Goal: Task Accomplishment & Management: Complete application form

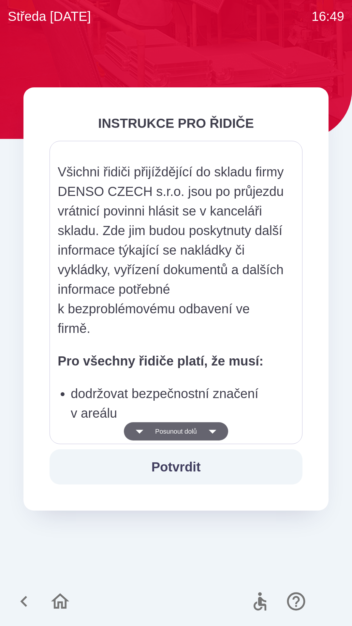
click at [178, 465] on button "Potvrdit" at bounding box center [176, 467] width 253 height 35
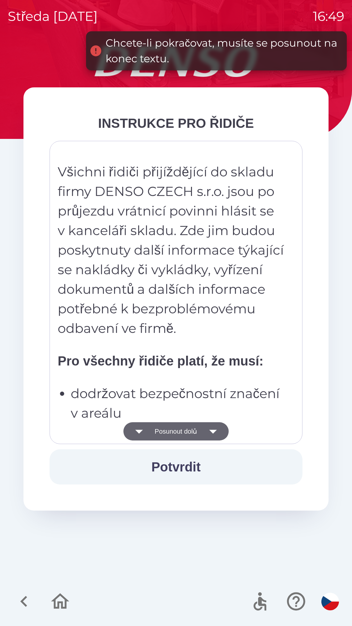
click at [160, 426] on button "Posunout dolů" at bounding box center [176, 431] width 105 height 18
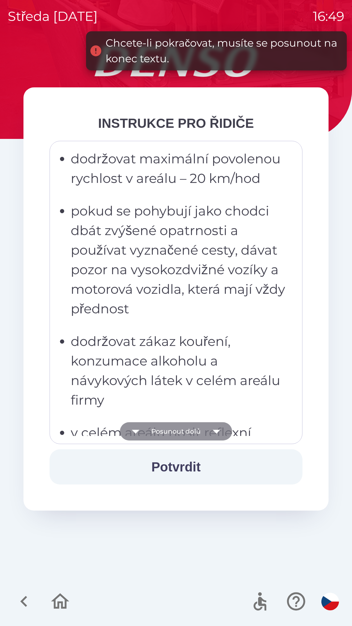
click at [156, 429] on button "Posunout dolů" at bounding box center [176, 431] width 112 height 18
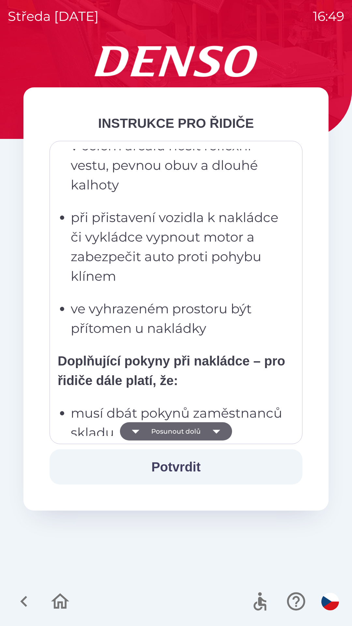
click at [163, 429] on button "Posunout dolů" at bounding box center [176, 431] width 112 height 18
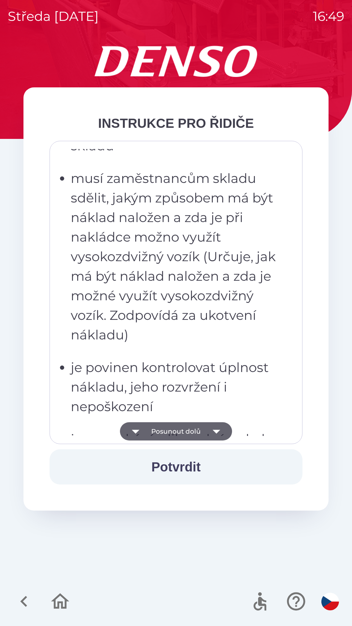
click at [170, 431] on button "Posunout dolů" at bounding box center [176, 431] width 112 height 18
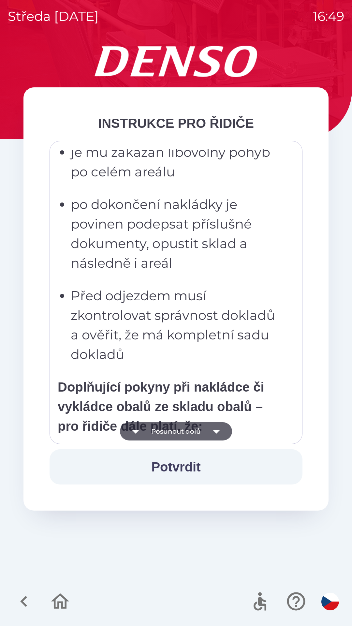
click at [164, 430] on button "Posunout dolů" at bounding box center [176, 431] width 112 height 18
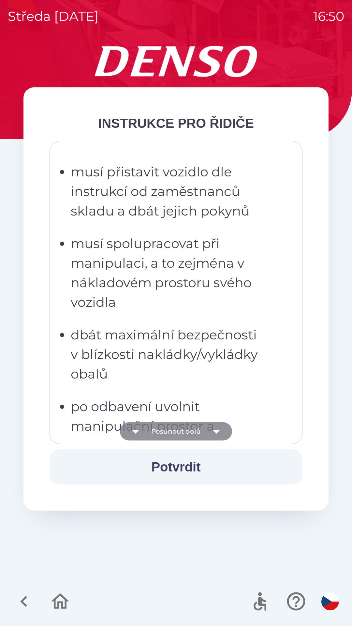
click at [166, 430] on button "Posunout dolů" at bounding box center [176, 431] width 112 height 18
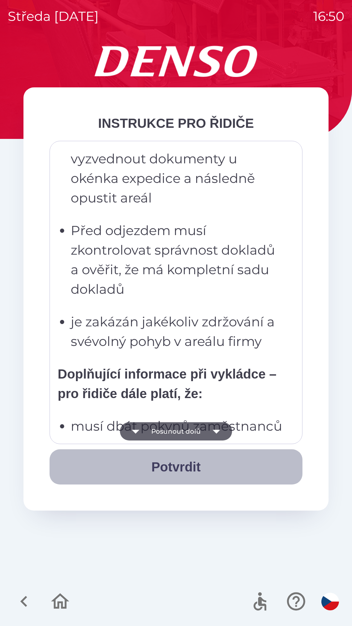
click at [171, 466] on button "Potvrdit" at bounding box center [176, 467] width 253 height 35
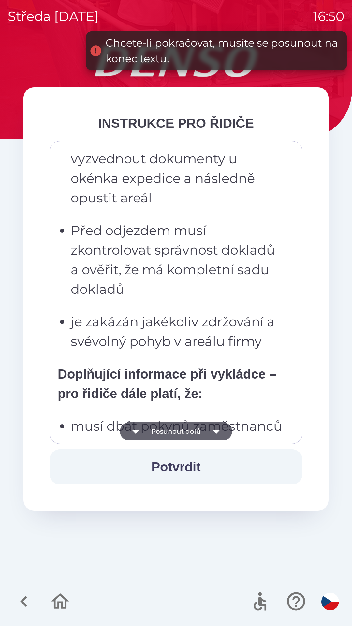
click at [178, 468] on button "Potvrdit" at bounding box center [176, 467] width 253 height 35
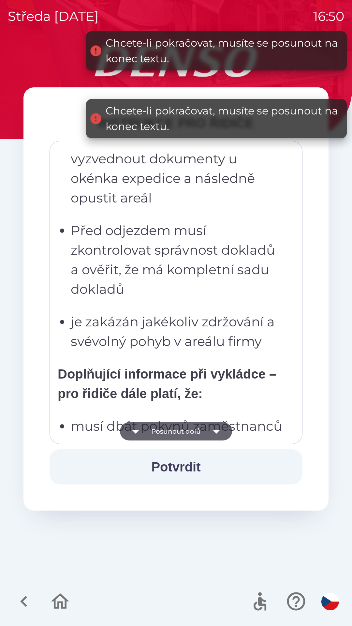
click at [171, 427] on button "Posunout dolů" at bounding box center [176, 431] width 112 height 18
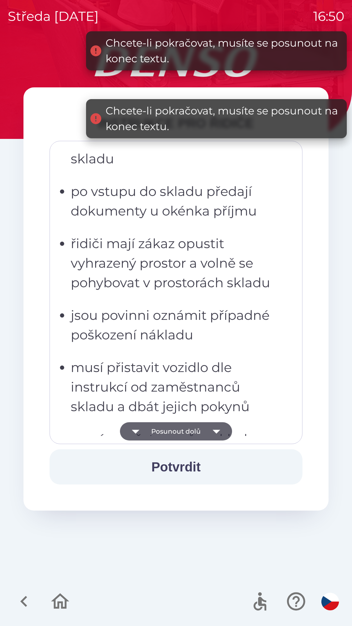
click at [222, 429] on icon "button" at bounding box center [216, 431] width 18 height 18
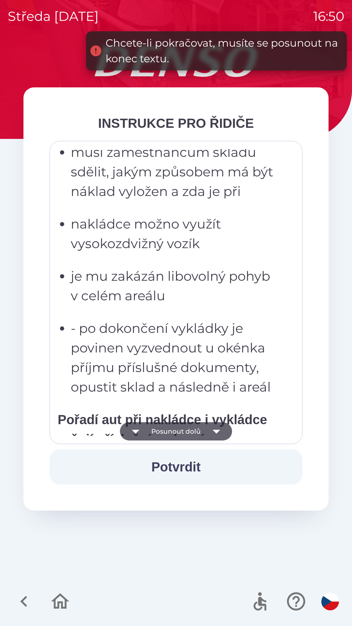
click at [178, 430] on button "Posunout dolů" at bounding box center [176, 431] width 112 height 18
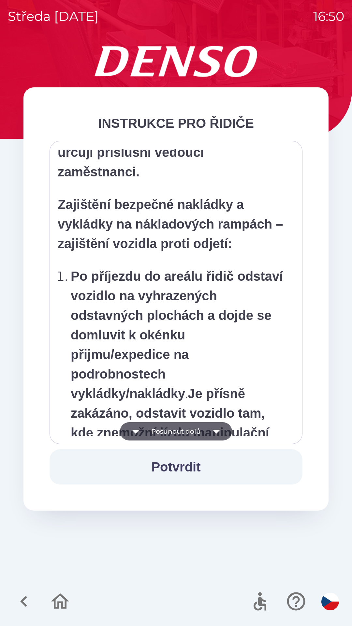
click at [182, 428] on button "Posunout dolů" at bounding box center [176, 431] width 112 height 18
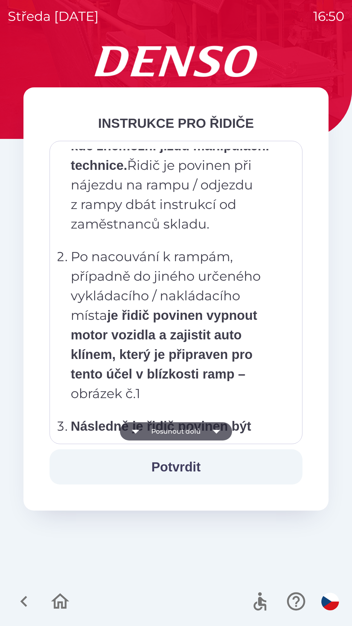
click at [182, 426] on button "Posunout dolů" at bounding box center [176, 431] width 112 height 18
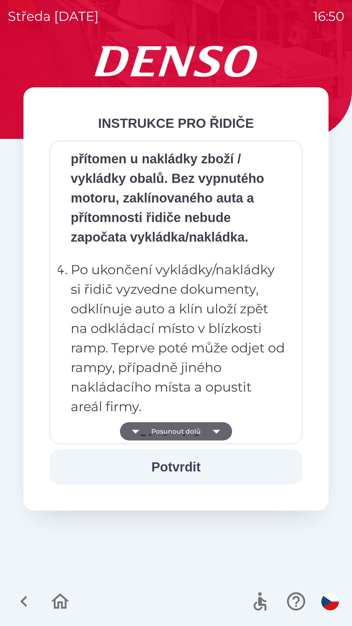
click at [187, 425] on button "Posunout dolů" at bounding box center [176, 431] width 112 height 18
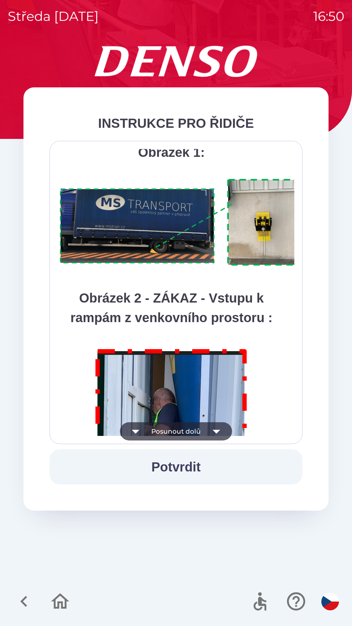
click at [183, 426] on button "Posunout dolů" at bounding box center [176, 431] width 112 height 18
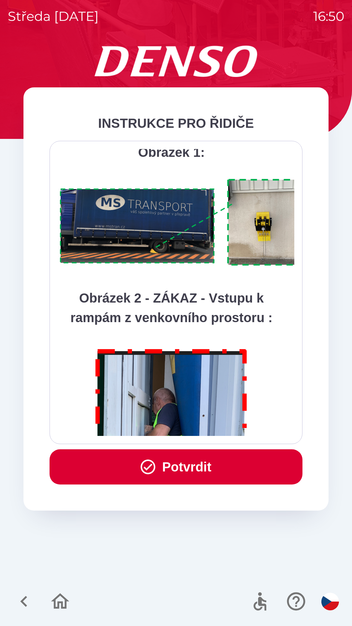
scroll to position [3666, 0]
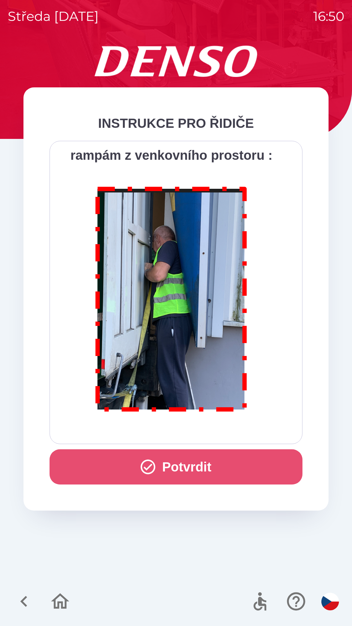
click at [193, 466] on button "Potvrdit" at bounding box center [176, 467] width 253 height 35
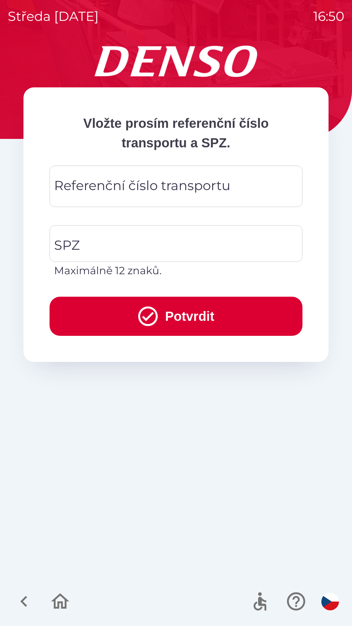
click at [120, 183] on div "Referenční číslo transportu Referenční číslo transportu" at bounding box center [176, 186] width 253 height 41
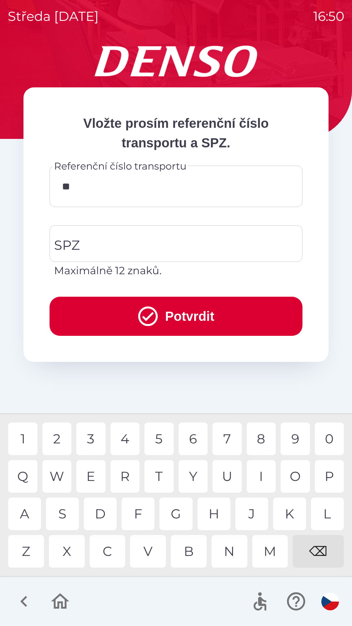
click at [226, 475] on div "U" at bounding box center [227, 476] width 29 height 33
click at [190, 547] on div "B" at bounding box center [189, 551] width 36 height 33
click at [332, 438] on div "0" at bounding box center [329, 439] width 29 height 33
type input "*******"
click at [113, 246] on input "SPZ" at bounding box center [171, 243] width 237 height 31
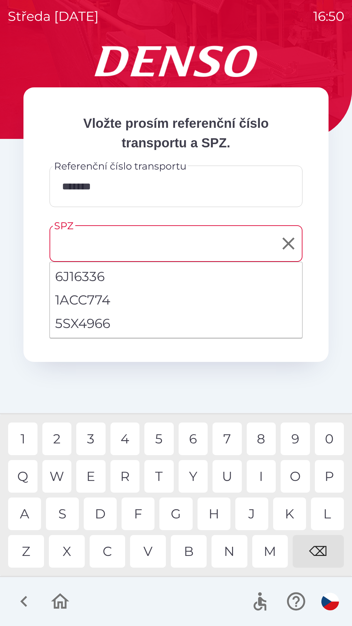
click at [95, 326] on li "5SX4966" at bounding box center [176, 323] width 253 height 23
type input "*******"
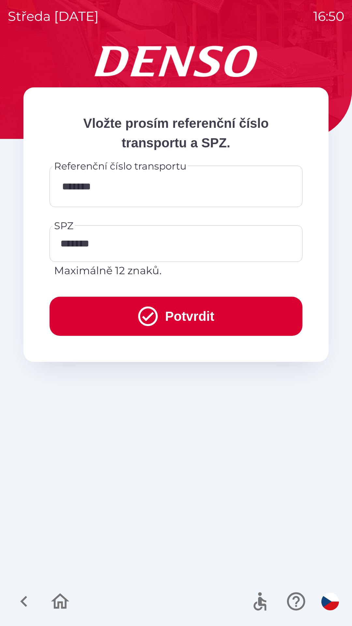
click at [196, 315] on button "Potvrdit" at bounding box center [176, 316] width 253 height 39
